Goal: Information Seeking & Learning: Learn about a topic

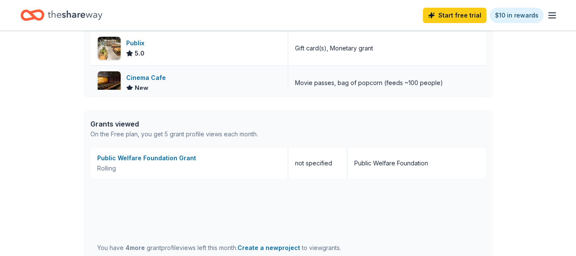
scroll to position [384, 0]
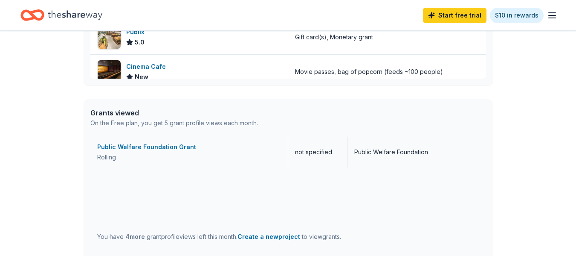
click at [156, 149] on div "Public Welfare Foundation Grant" at bounding box center [189, 147] width 184 height 10
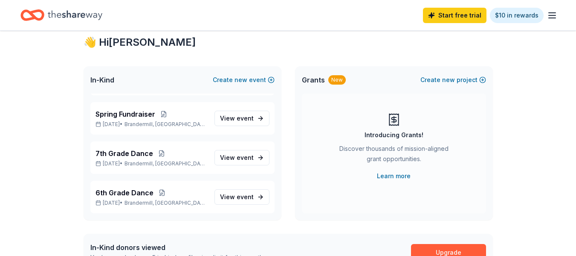
scroll to position [43, 0]
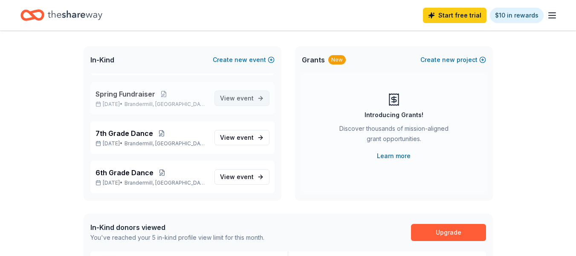
click at [247, 99] on link "View event" at bounding box center [242, 97] width 55 height 15
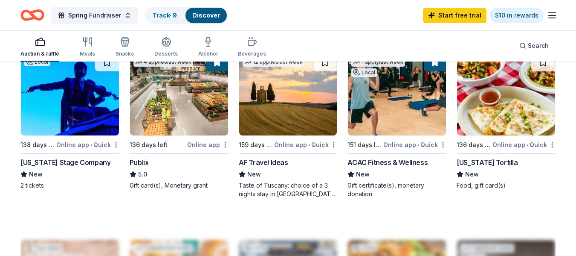
scroll to position [640, 0]
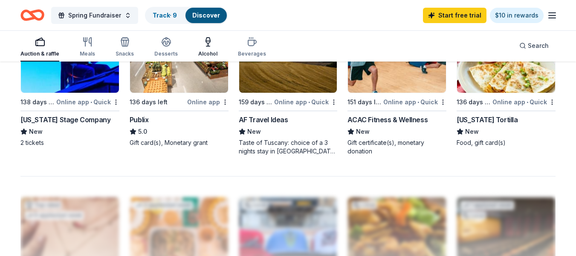
click at [204, 45] on icon "button" at bounding box center [208, 42] width 10 height 10
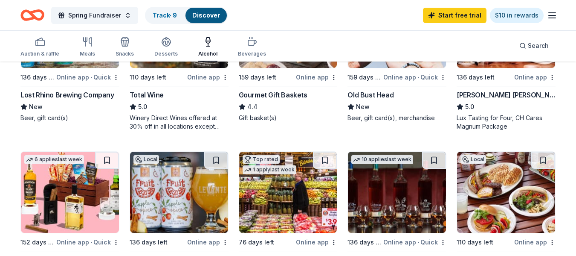
scroll to position [128, 0]
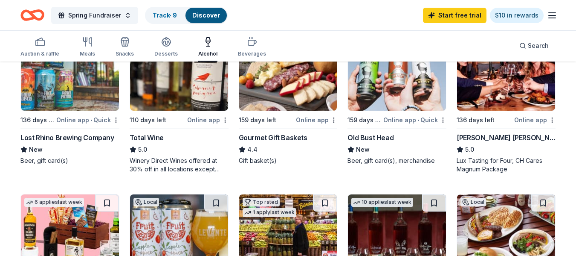
click at [283, 140] on div "Gourmet Gift Baskets" at bounding box center [273, 137] width 69 height 10
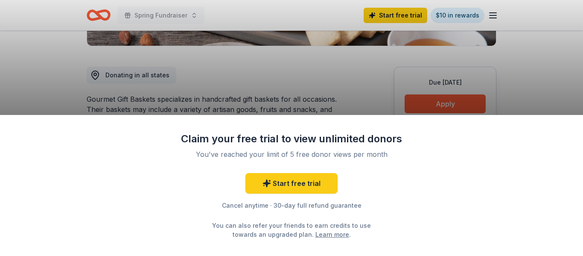
scroll to position [213, 0]
click at [365, 96] on div "Claim your free trial to view unlimited donors You've reached your limit of 5 f…" at bounding box center [291, 128] width 583 height 256
